Goal: Task Accomplishment & Management: Manage account settings

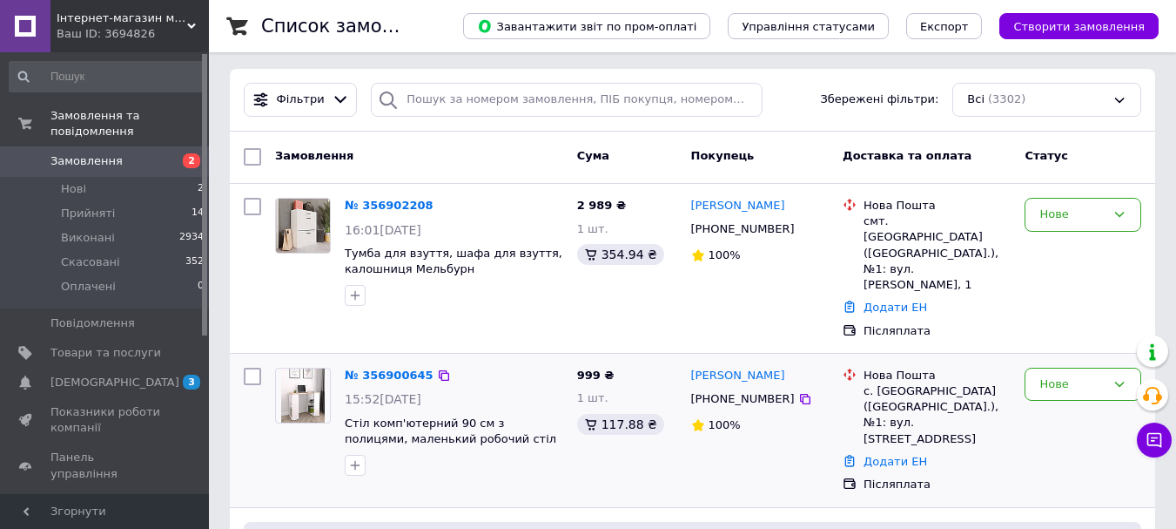
scroll to position [174, 0]
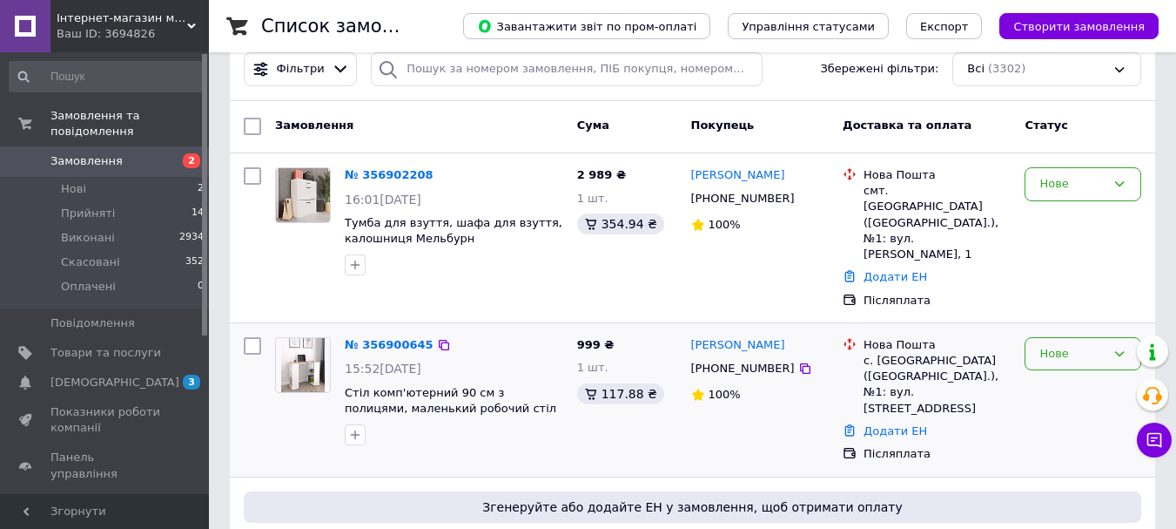
click at [1040, 337] on div "Нове" at bounding box center [1083, 354] width 117 height 34
click at [1040, 374] on li "Прийнято" at bounding box center [1083, 390] width 115 height 32
click at [1041, 187] on div "Нове" at bounding box center [1073, 184] width 66 height 18
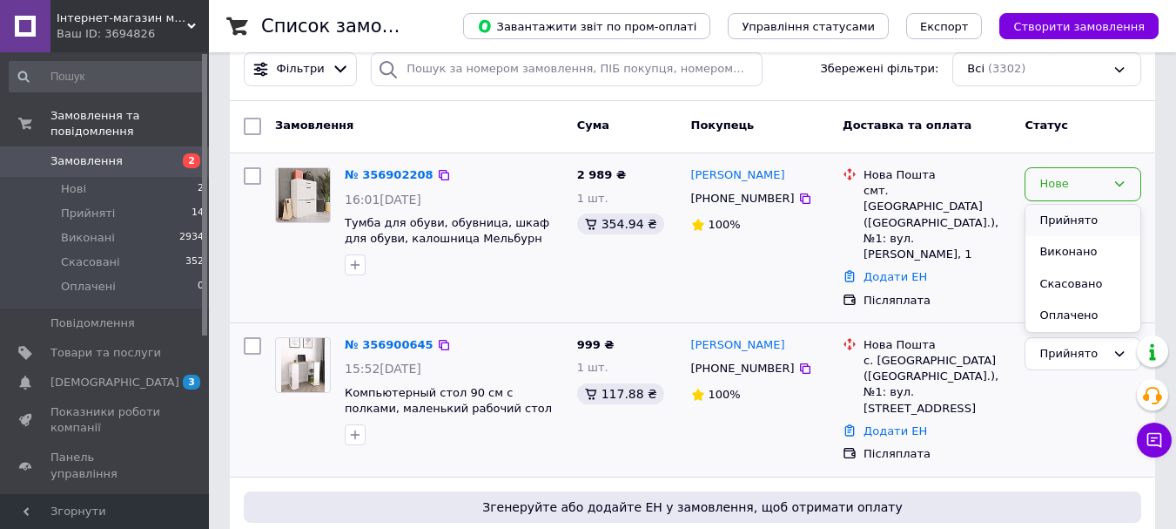
click at [1037, 219] on li "Прийнято" at bounding box center [1083, 221] width 115 height 32
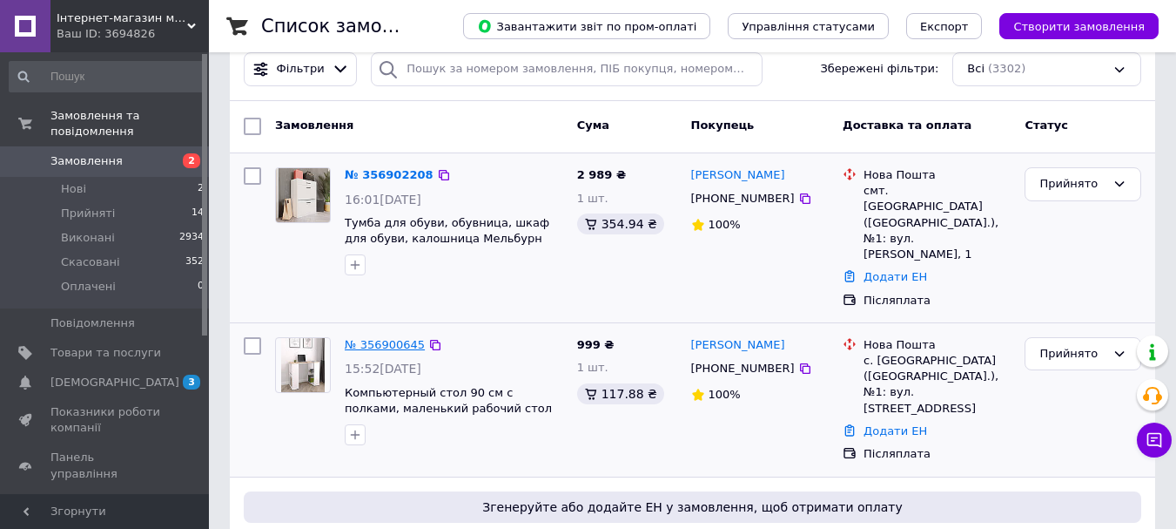
click at [404, 338] on link "№ 356900645" at bounding box center [385, 344] width 80 height 13
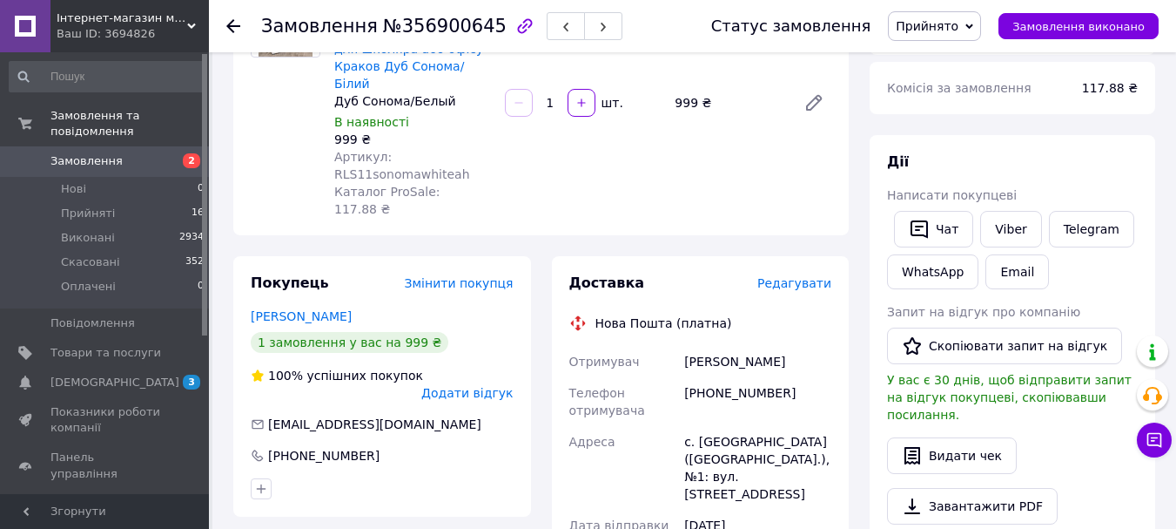
scroll to position [174, 0]
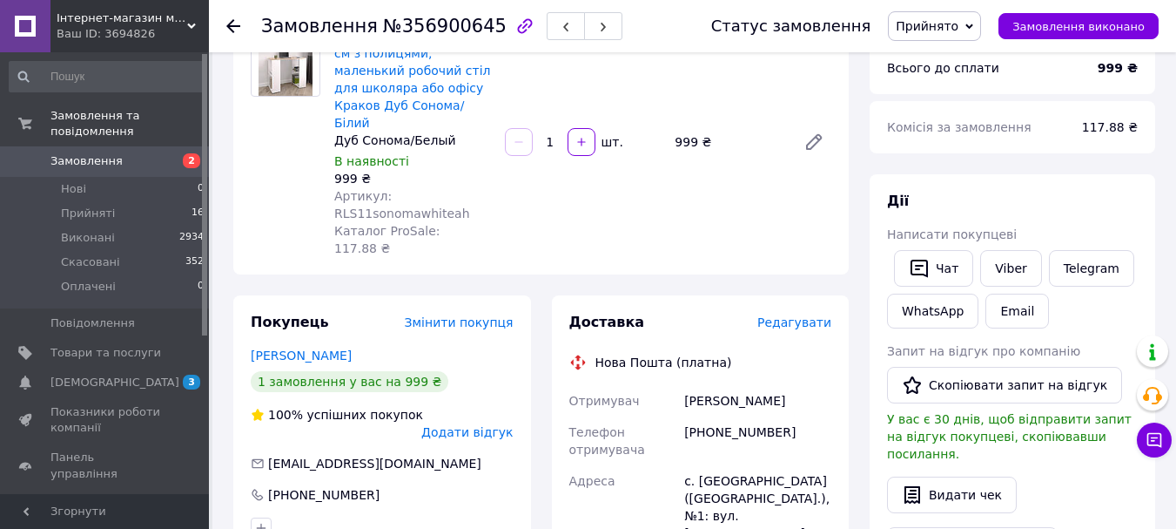
click at [230, 24] on div "Замовлення №356900645 Статус замовлення Прийнято Виконано Скасовано Оплачено За…" at bounding box center [692, 26] width 967 height 52
click at [239, 35] on div at bounding box center [243, 26] width 35 height 52
click at [239, 20] on icon at bounding box center [233, 26] width 14 height 14
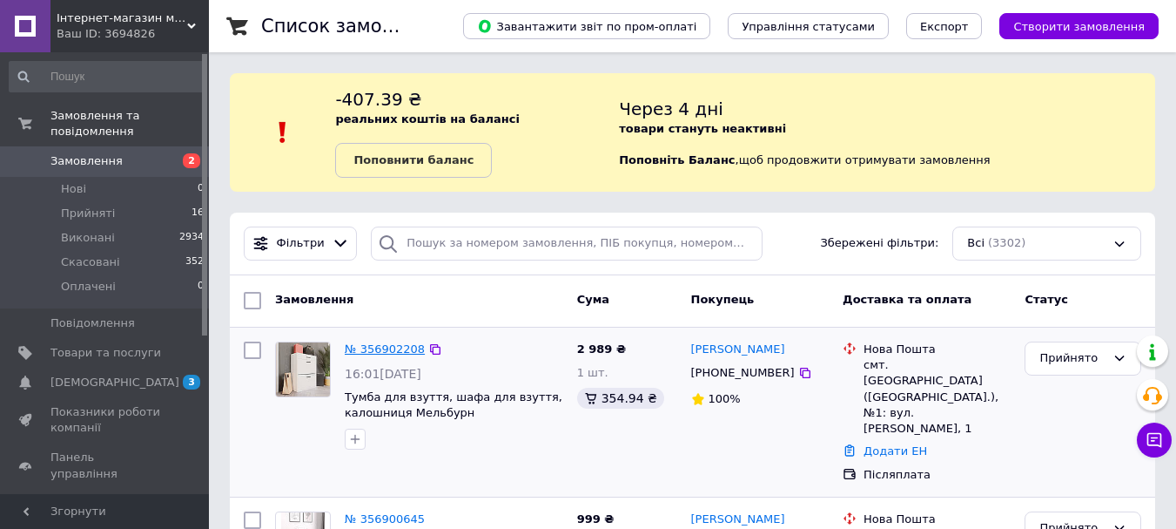
click at [394, 354] on link "№ 356902208" at bounding box center [385, 348] width 80 height 13
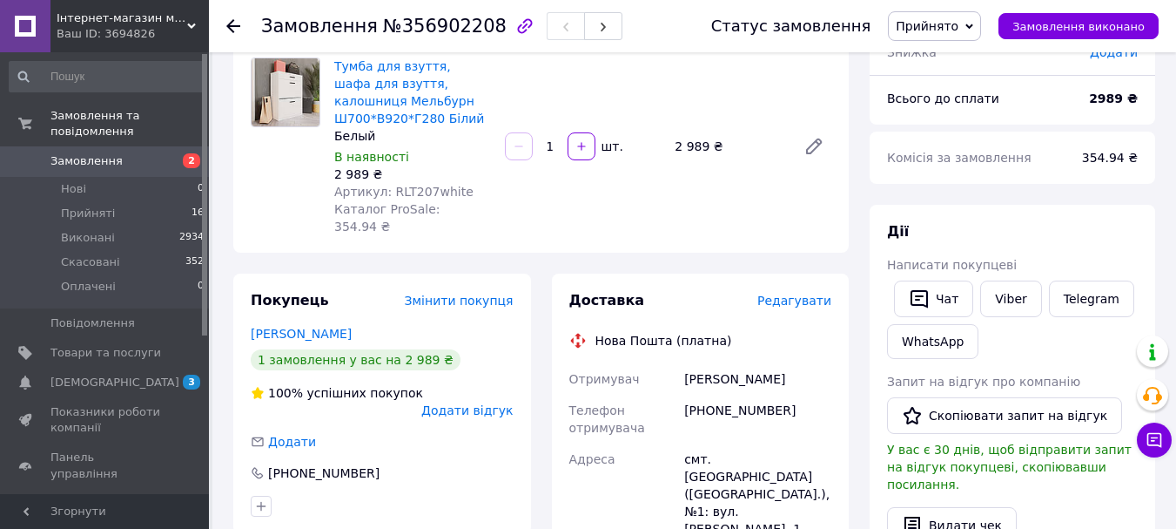
scroll to position [174, 0]
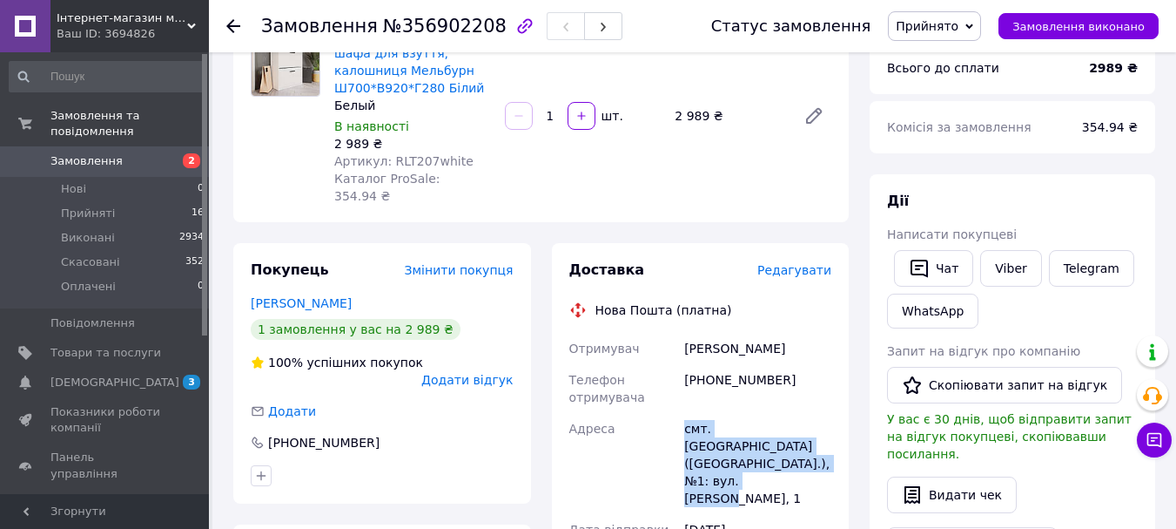
drag, startPoint x: 684, startPoint y: 408, endPoint x: 799, endPoint y: 454, distance: 123.1
click at [799, 454] on div "смт. [GEOGRAPHIC_DATA] ([GEOGRAPHIC_DATA].), №1: вул. [PERSON_NAME], 1" at bounding box center [758, 463] width 154 height 101
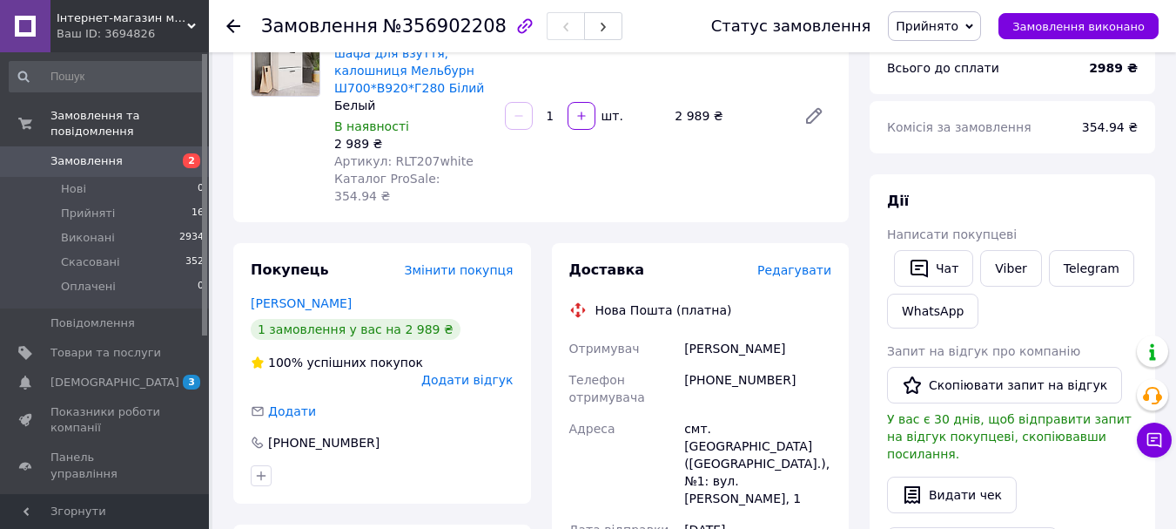
click at [859, 334] on div "Всього 1 товар 2 989 ₴ Доставка Необхідно уточнити Знижка Додати Всього до спла…" at bounding box center [1012, 502] width 307 height 1207
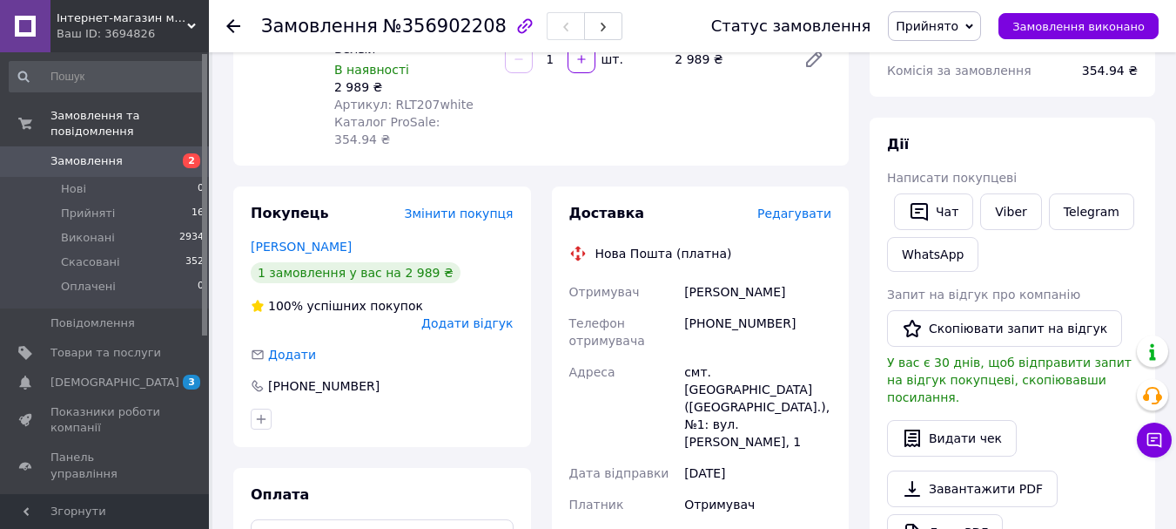
scroll to position [261, 0]
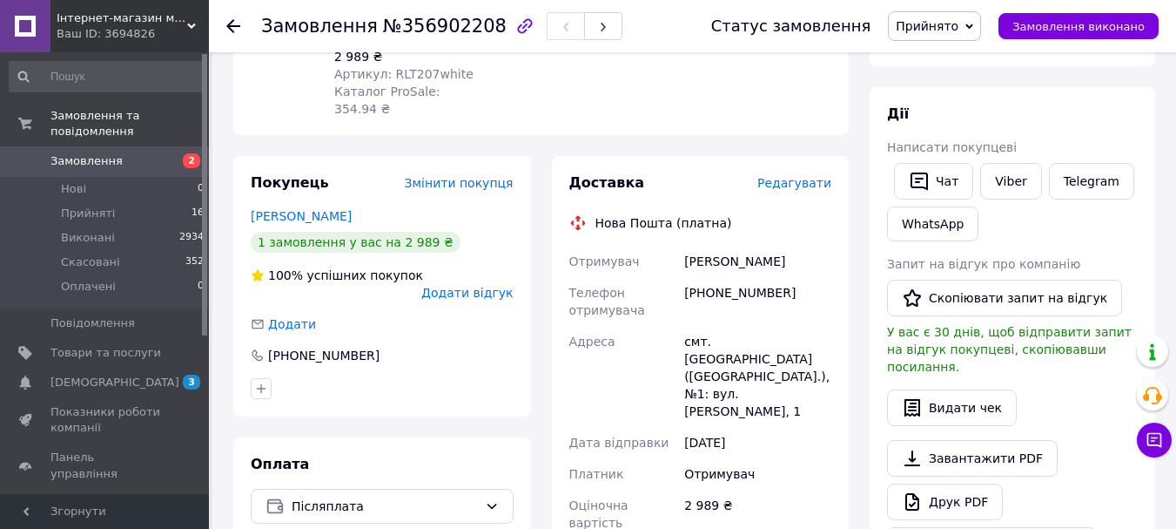
click at [830, 249] on div "[PERSON_NAME]" at bounding box center [758, 261] width 154 height 31
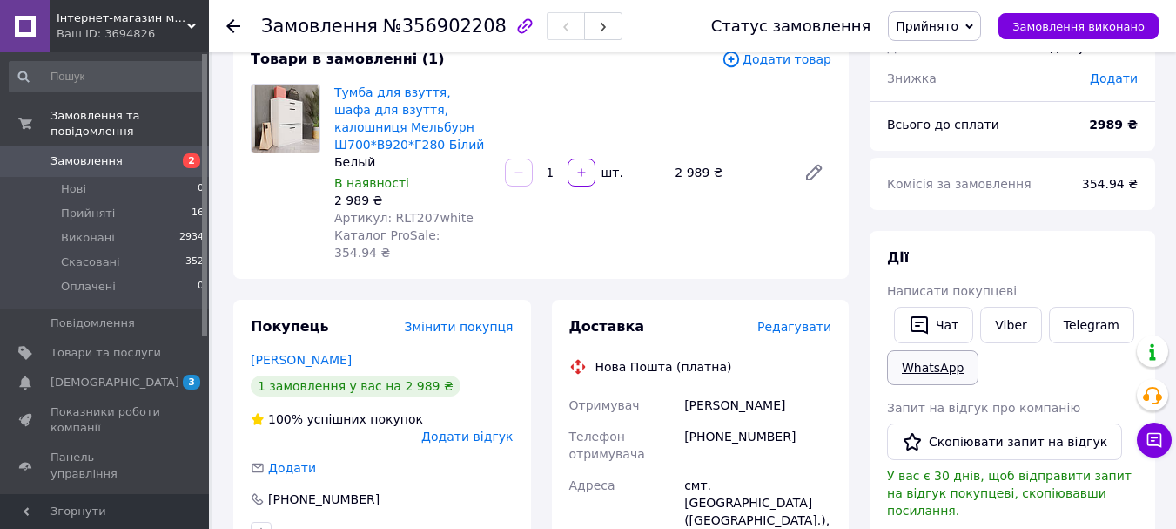
scroll to position [87, 0]
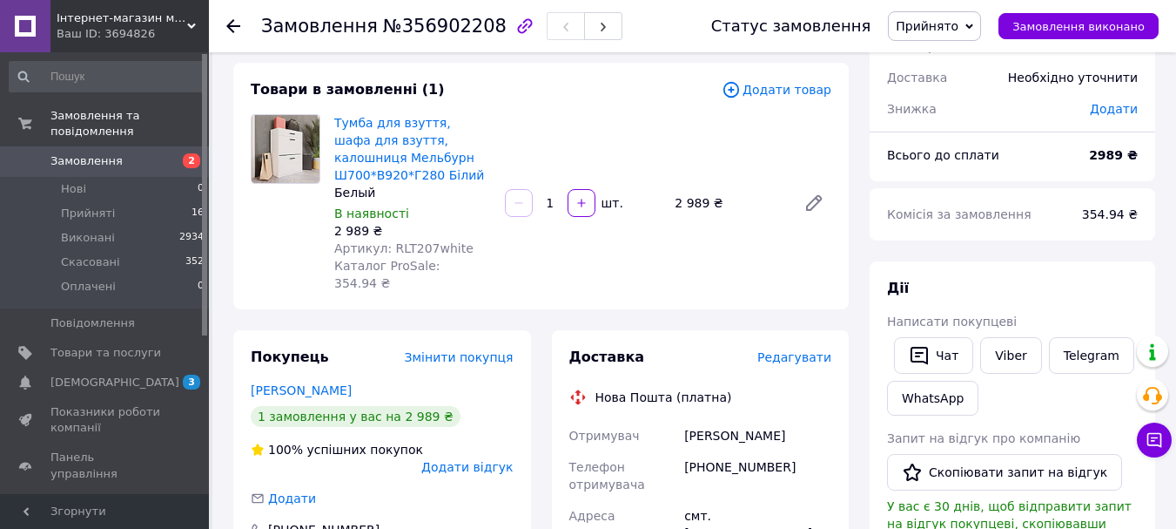
click at [230, 30] on use at bounding box center [233, 26] width 14 height 14
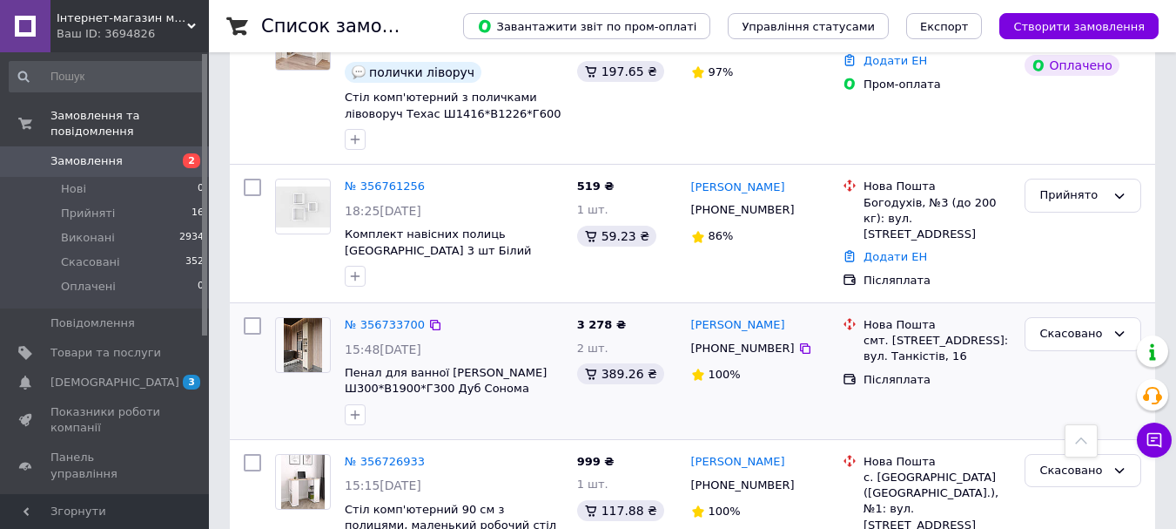
scroll to position [784, 0]
